Goal: Task Accomplishment & Management: Manage account settings

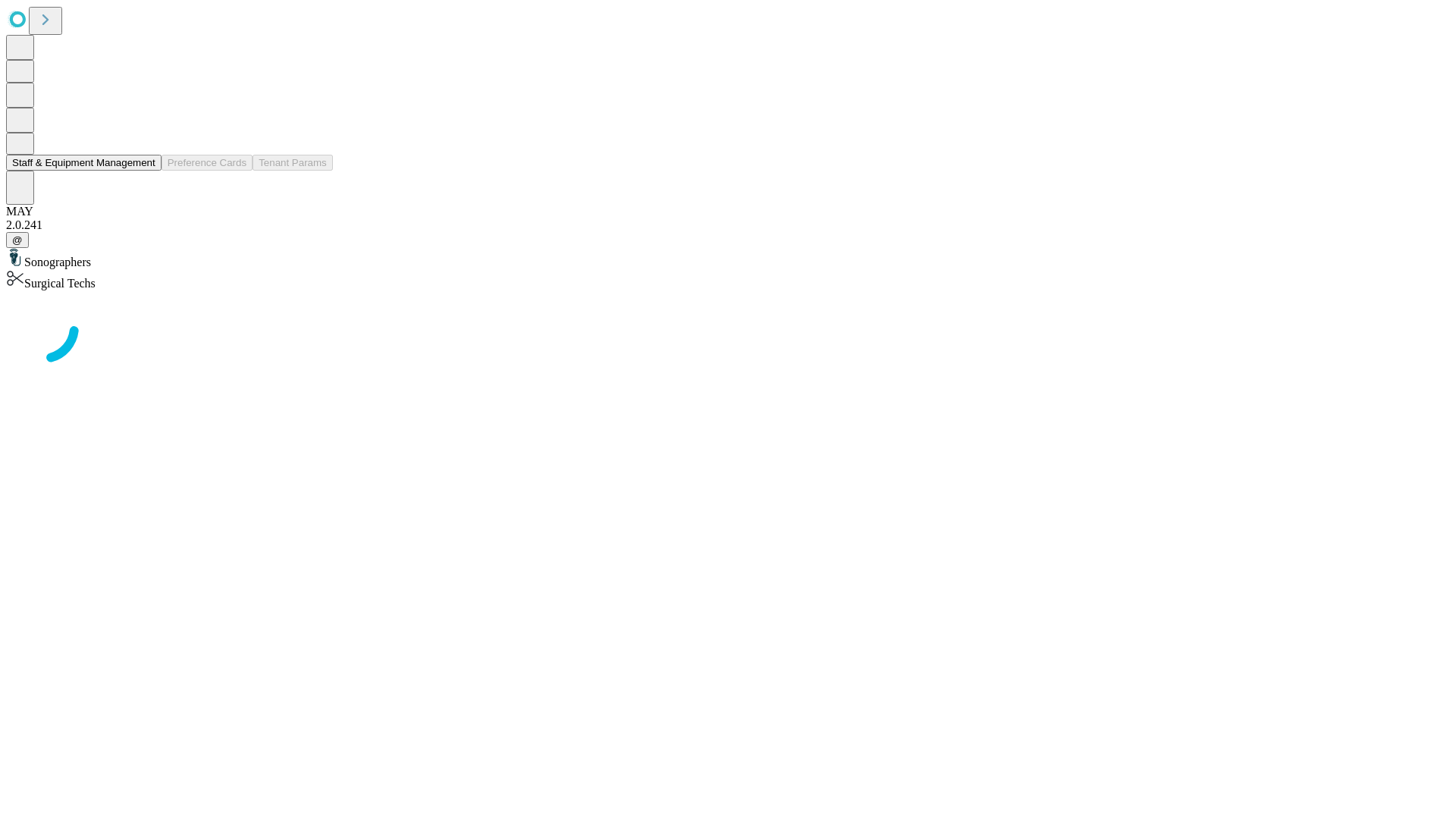
click at [141, 170] on button "Staff & Equipment Management" at bounding box center [84, 162] width 155 height 16
